Goal: Navigation & Orientation: Find specific page/section

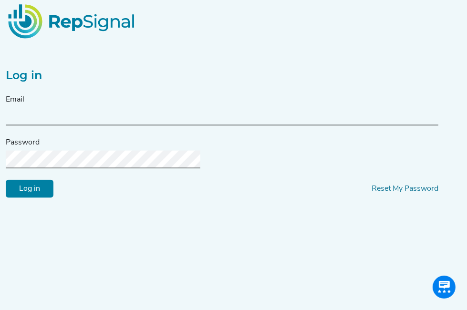
click at [65, 125] on input "text" at bounding box center [222, 117] width 433 height 18
type input "[EMAIL_ADDRESS][DOMAIN_NAME]"
click at [36, 198] on input "Log in" at bounding box center [30, 189] width 48 height 18
click at [0, 234] on html "Log in Email [EMAIL_ADDRESS][DOMAIN_NAME] Password Log in Reset My Password Not…" at bounding box center [233, 173] width 467 height 346
click at [84, 168] on div "Password" at bounding box center [222, 152] width 433 height 31
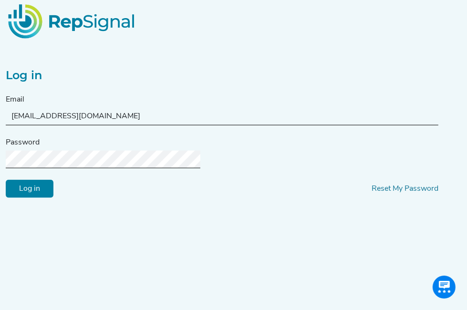
click at [43, 198] on input "Log in" at bounding box center [30, 189] width 48 height 18
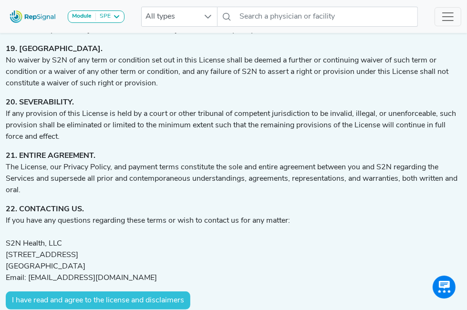
scroll to position [2449, 0]
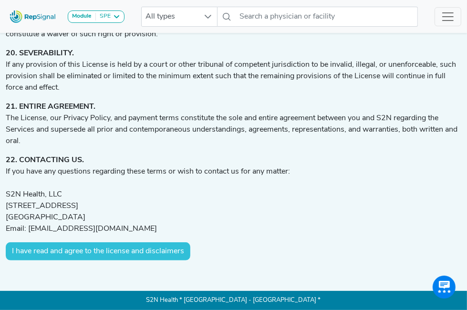
click at [137, 254] on button "I have read and agree to the license and disclaimers" at bounding box center [98, 251] width 185 height 18
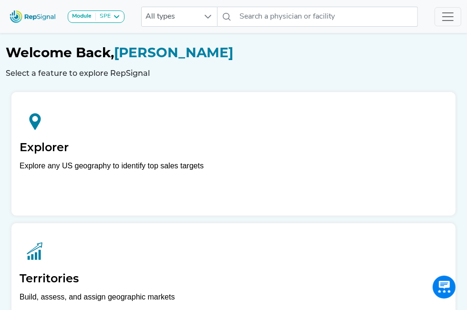
drag, startPoint x: 405, startPoint y: 1, endPoint x: 251, endPoint y: 57, distance: 163.0
click at [249, 53] on h1 "Welcome Back, [PERSON_NAME]" at bounding box center [234, 53] width 456 height 16
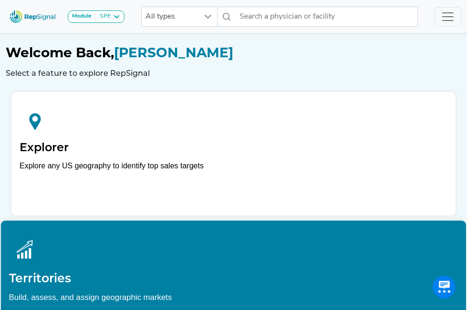
click at [263, 271] on h2 "Territories" at bounding box center [233, 278] width 449 height 14
